Goal: Go to known website: Access a specific website the user already knows

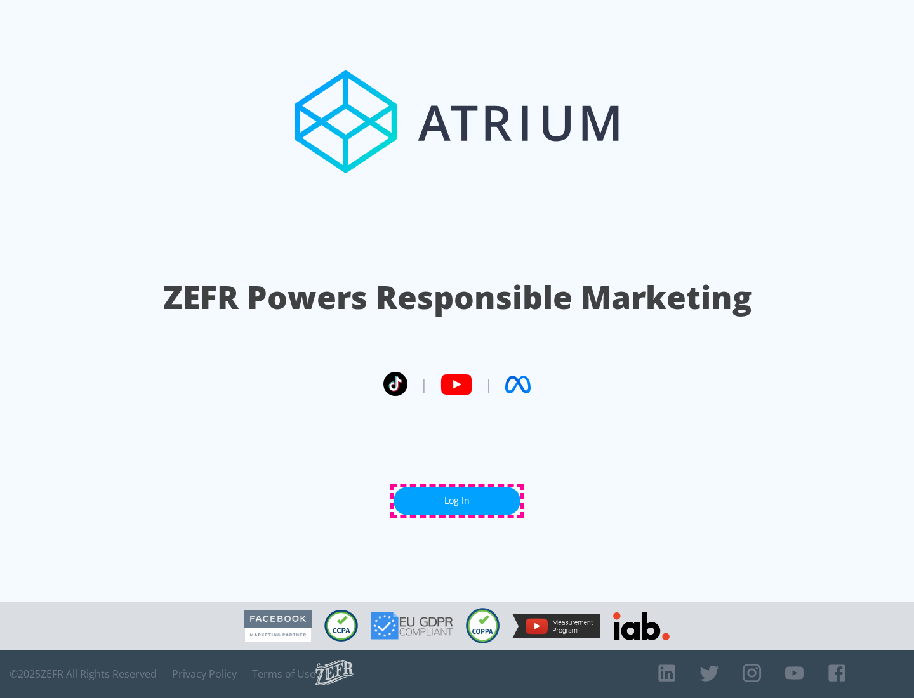
click at [457, 501] on link "Log In" at bounding box center [456, 501] width 127 height 29
